Goal: Information Seeking & Learning: Learn about a topic

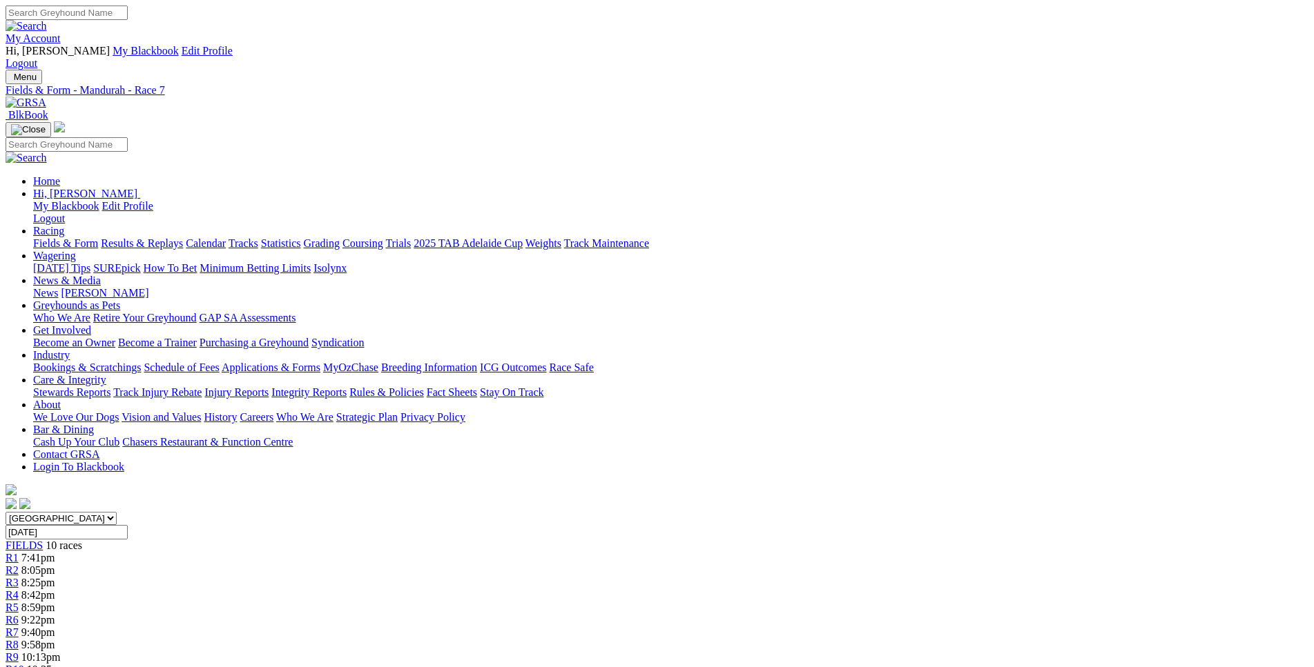
click at [335, 552] on div "R1 7:41pm" at bounding box center [657, 558] width 1302 height 12
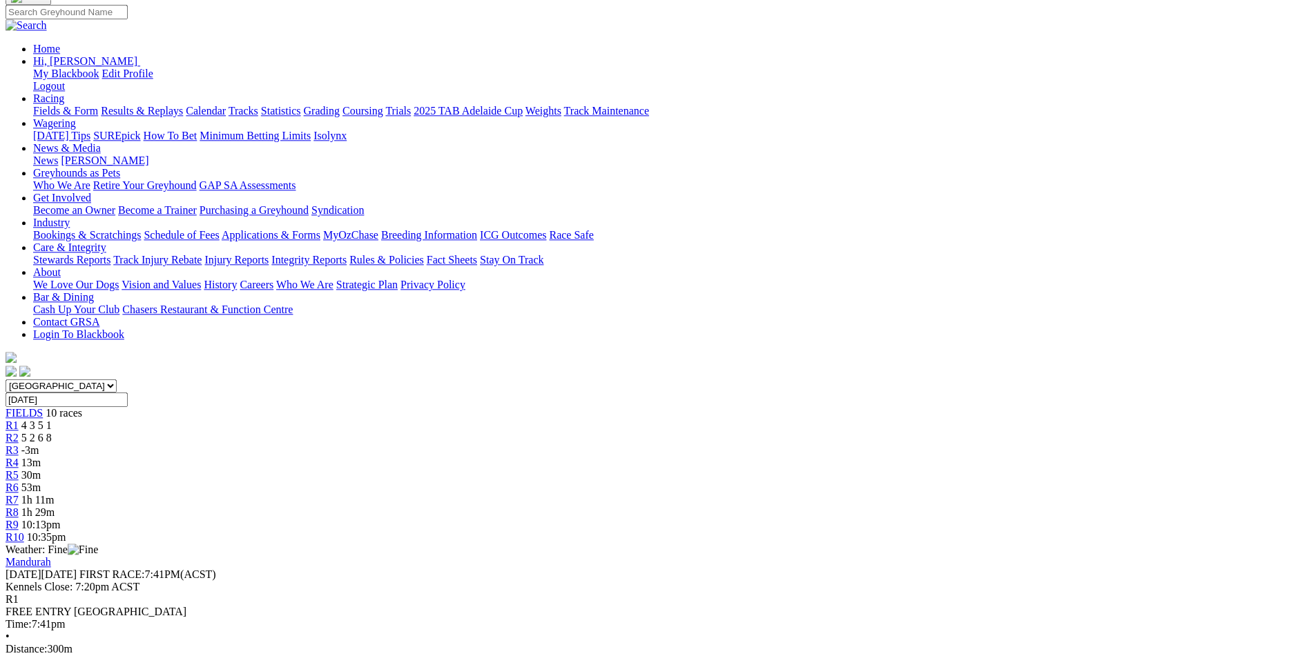
scroll to position [140, 0]
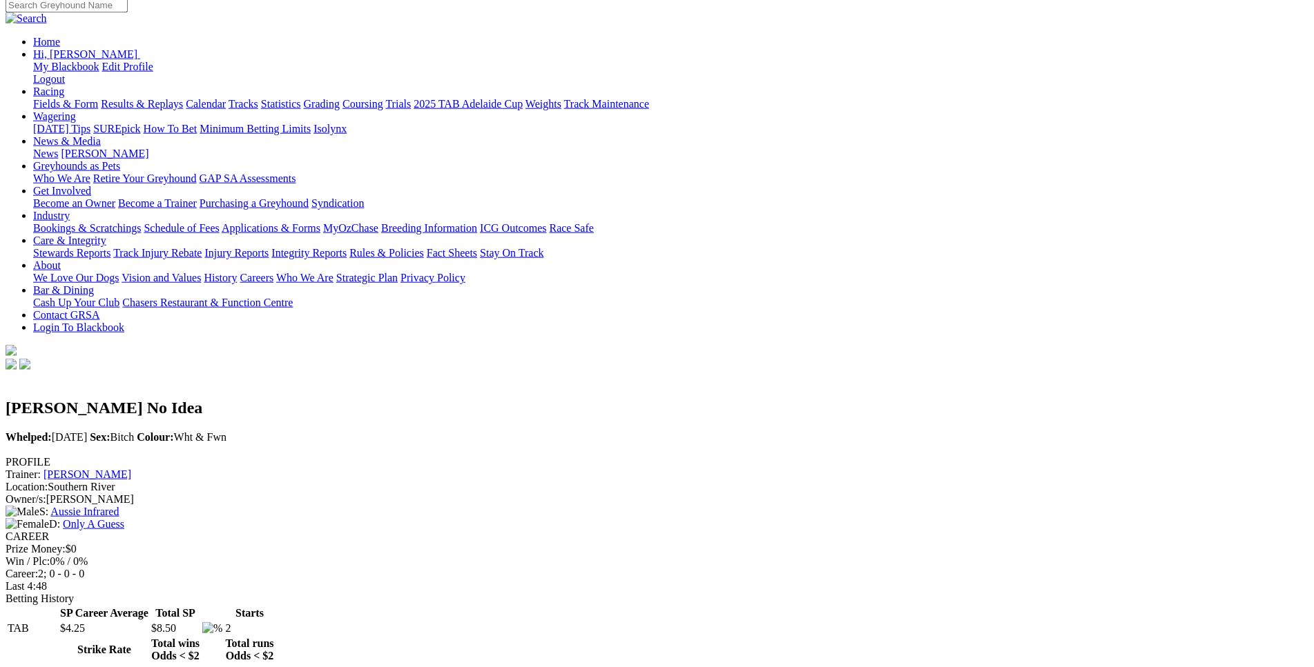
scroll to position [140, 0]
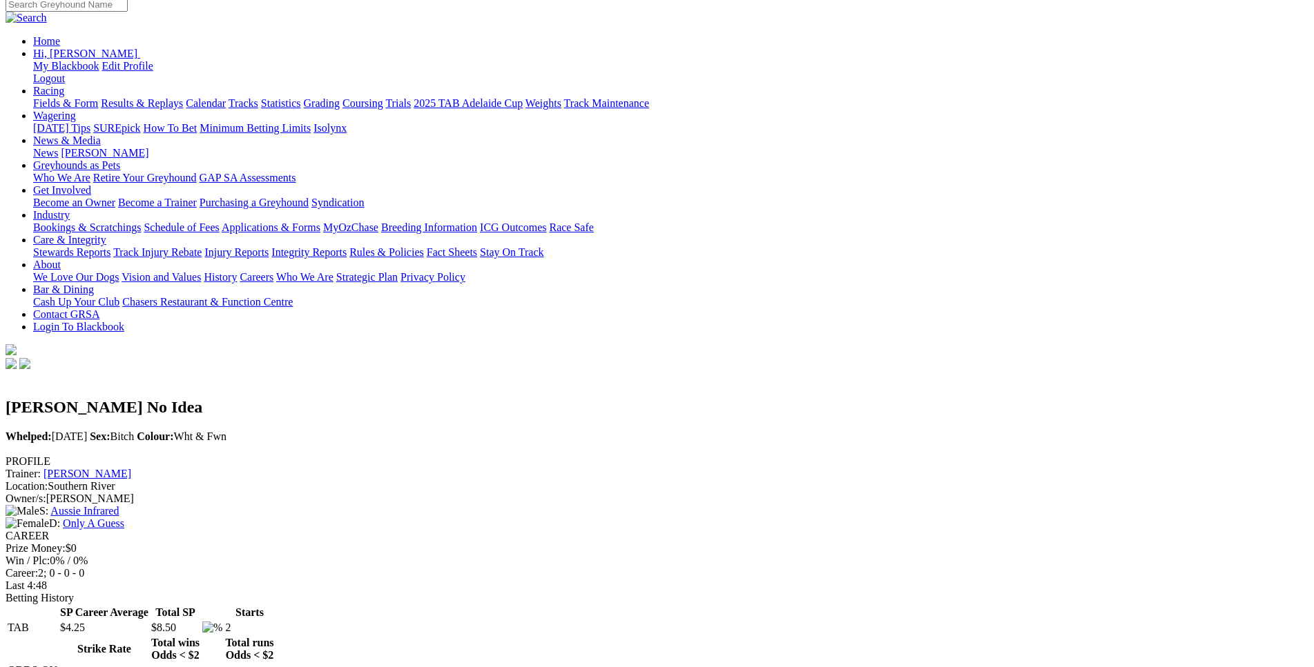
drag, startPoint x: 703, startPoint y: 110, endPoint x: 555, endPoint y: 146, distance: 152.0
